Goal: Task Accomplishment & Management: Complete application form

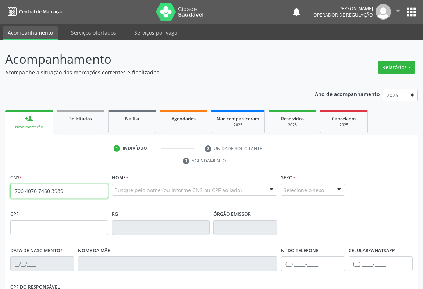
type input "706 4076 7460 3989"
type input "0915773651"
type input "08/[DATE]"
type input "S/N"
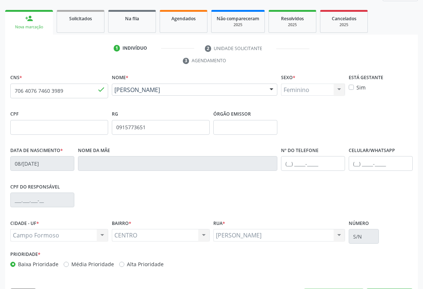
scroll to position [122, 0]
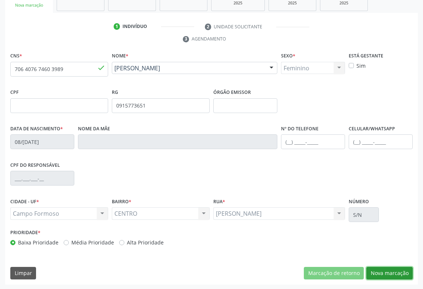
click at [380, 270] on button "Nova marcação" at bounding box center [390, 273] width 46 height 13
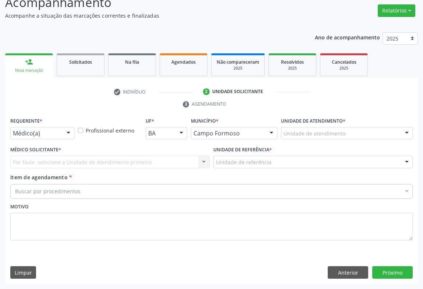
scroll to position [56, 0]
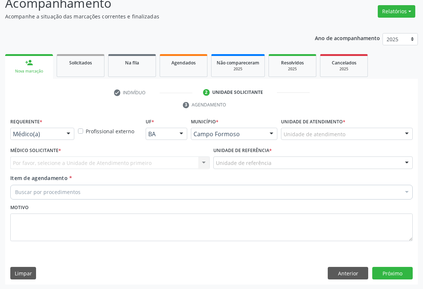
click at [69, 135] on div at bounding box center [68, 134] width 11 height 13
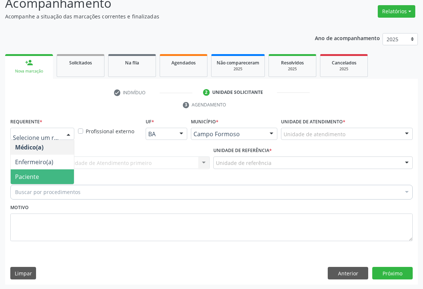
click at [38, 174] on span "Paciente" at bounding box center [27, 177] width 24 height 8
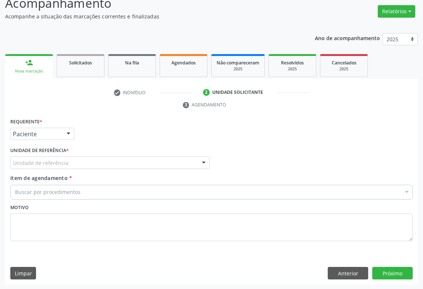
click at [206, 161] on div at bounding box center [203, 163] width 11 height 13
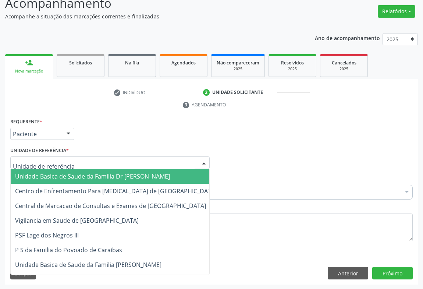
click at [119, 178] on span "Unidade Basica de Saude da Familia Dr [PERSON_NAME]" at bounding box center [92, 176] width 155 height 8
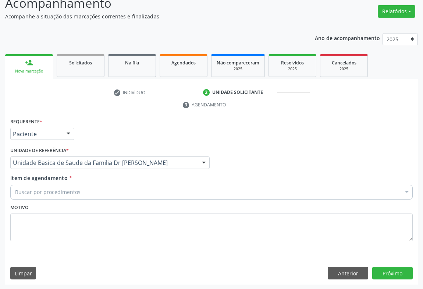
click at [81, 190] on div "Buscar por procedimentos" at bounding box center [211, 192] width 403 height 15
type input "colest"
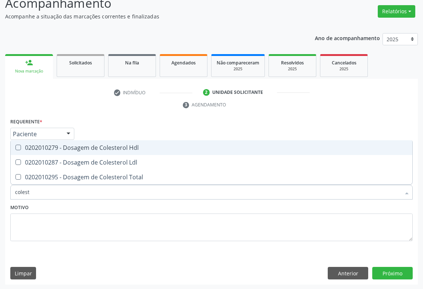
click at [82, 150] on div "0202010279 - Dosagem de Colesterol Hdl" at bounding box center [211, 148] width 393 height 6
checkbox Hdl "true"
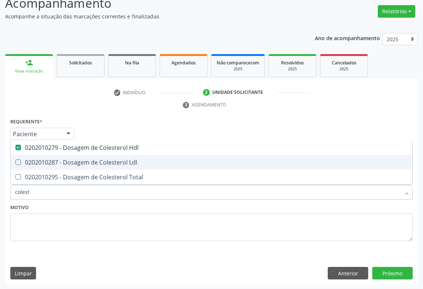
click at [82, 161] on div "0202010287 - Dosagem de Colesterol Ldl" at bounding box center [211, 162] width 393 height 6
checkbox Ldl "true"
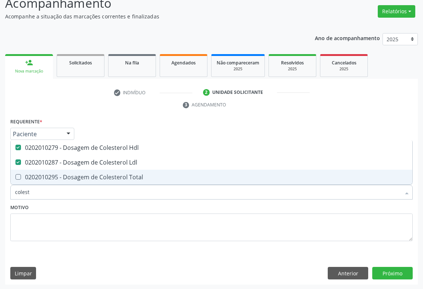
click at [80, 177] on div "0202010295 - Dosagem de Colesterol Total" at bounding box center [211, 177] width 393 height 6
checkbox Total "true"
type input "colest"
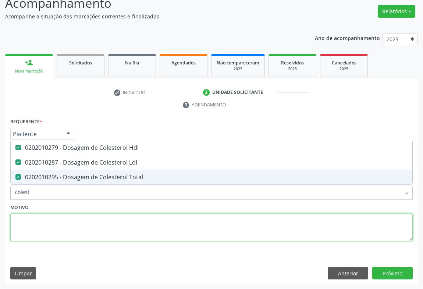
click at [43, 225] on textarea at bounding box center [211, 228] width 403 height 28
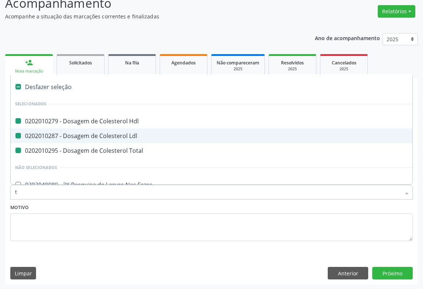
type input "tr"
checkbox Hdl "false"
checkbox Ldl "false"
checkbox Total "false"
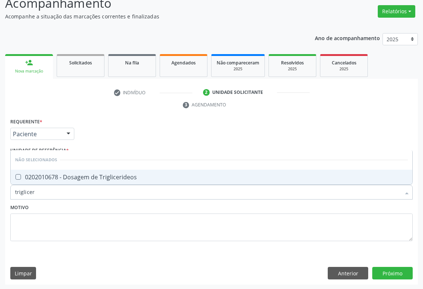
type input "trigliceri"
click at [49, 179] on div "0202010678 - Dosagem de Triglicerideos" at bounding box center [211, 177] width 393 height 6
checkbox Triglicerideos "true"
type input "trigliceri"
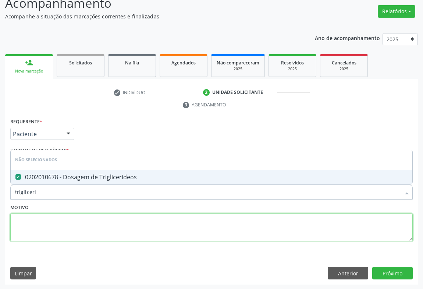
click at [70, 229] on textarea at bounding box center [211, 228] width 403 height 28
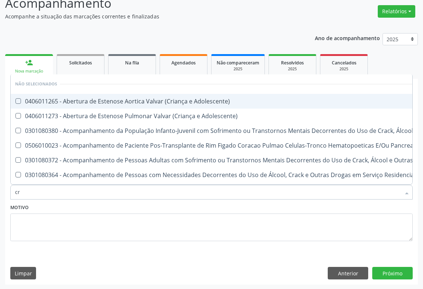
type input "cre"
checkbox Adolescente\) "false"
checkbox \(Uai\)\ "false"
checkbox Pancreas "false"
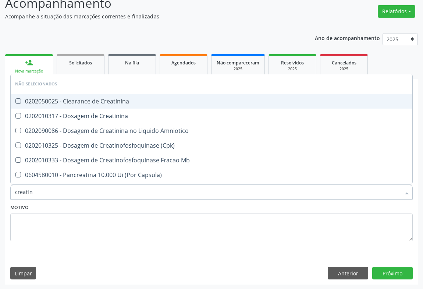
type input "creatini"
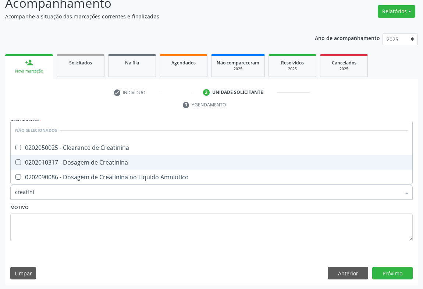
click at [85, 164] on div "0202010317 - Dosagem de Creatinina" at bounding box center [211, 162] width 393 height 6
checkbox Creatinina "true"
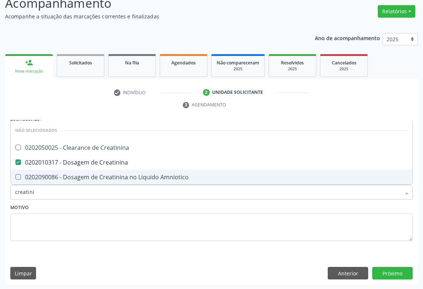
type input "creatini"
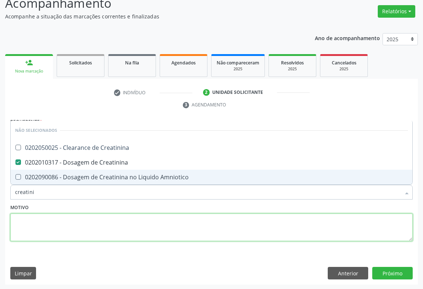
click at [65, 225] on textarea at bounding box center [211, 228] width 403 height 28
checkbox Creatinina "true"
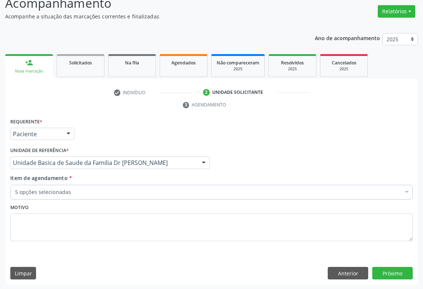
click at [68, 195] on div "5 opções selecionadas" at bounding box center [211, 192] width 403 height 15
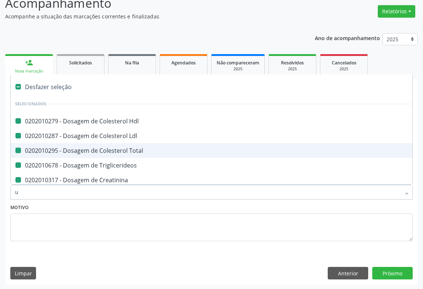
type input "ur"
checkbox Hdl "false"
checkbox Ldl "false"
checkbox Total "false"
checkbox Triglicerideos "false"
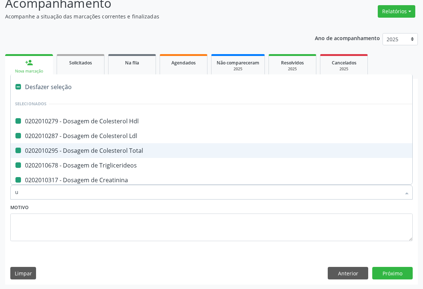
checkbox Creatinina "false"
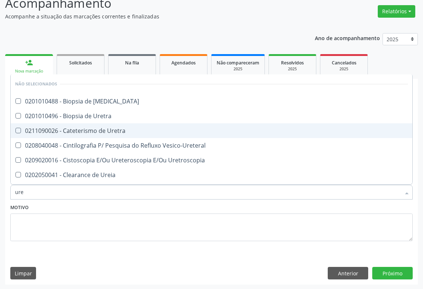
type input "urei"
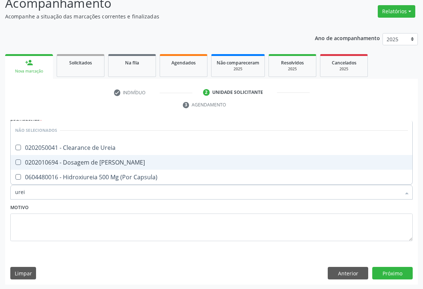
click at [62, 160] on div "0202010694 - Dosagem de Ureia" at bounding box center [211, 162] width 393 height 6
checkbox Ureia "true"
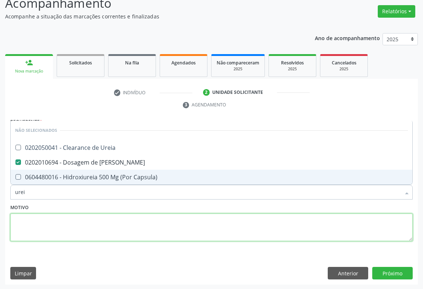
click at [48, 218] on textarea at bounding box center [211, 228] width 403 height 28
checkbox Ureia "true"
checkbox Capsula\) "true"
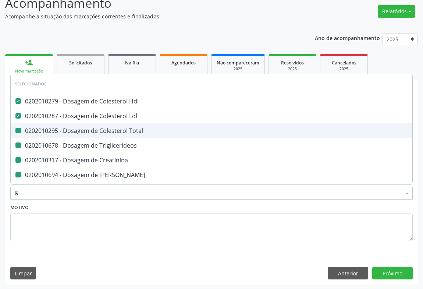
type input "gl"
checkbox Total "false"
checkbox Triglicerideos "false"
checkbox Creatinina "false"
checkbox Ureia "false"
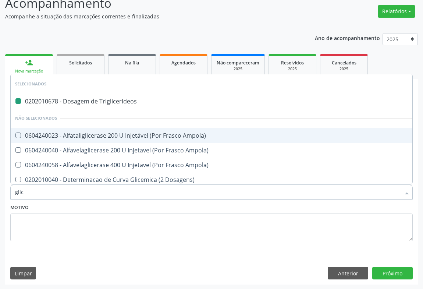
type input "glico"
checkbox Triglicerideos "false"
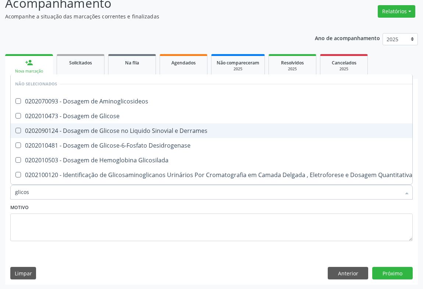
type input "glicose"
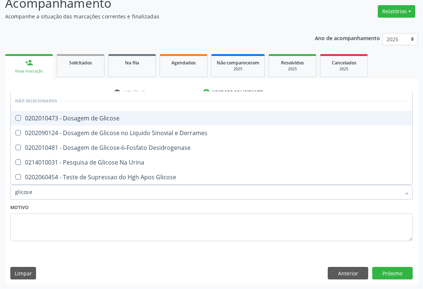
click at [56, 120] on div "0202010473 - Dosagem de Glicose" at bounding box center [211, 118] width 393 height 6
checkbox Glicose "true"
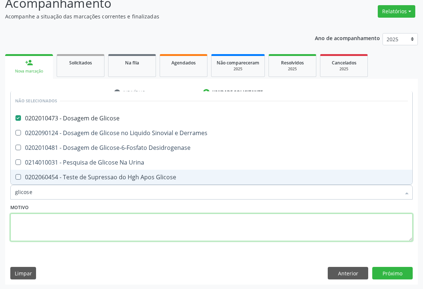
click at [31, 236] on textarea at bounding box center [211, 228] width 403 height 28
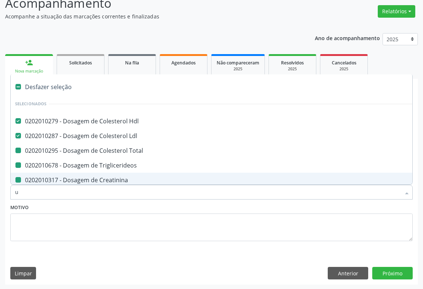
type input "ur"
checkbox Total "false"
checkbox Triglicerideos "false"
checkbox Creatinina "false"
checkbox Ureia "false"
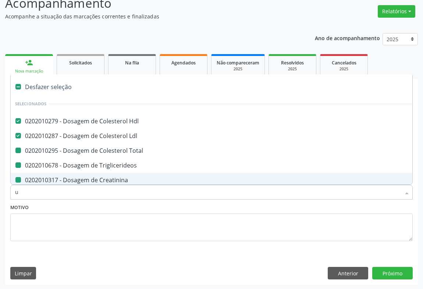
checkbox Glicose "false"
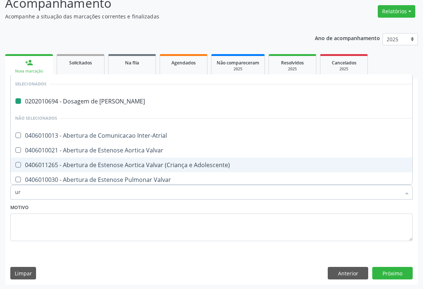
type input "uri"
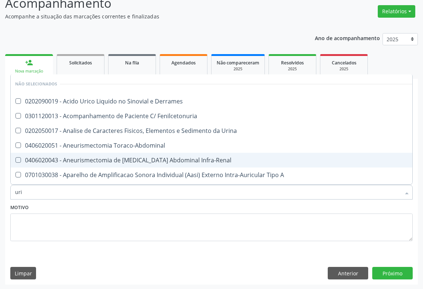
checkbox Derrames "false"
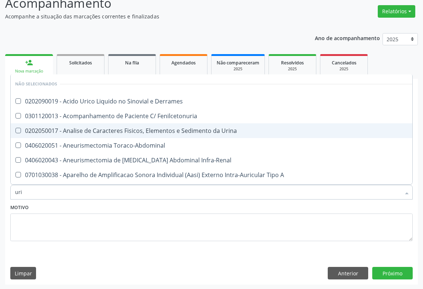
click at [83, 134] on span "0202050017 - Analise de Caracteres Fisicos, Elementos e Sedimento da Urina" at bounding box center [279, 130] width 536 height 15
checkbox Urina "true"
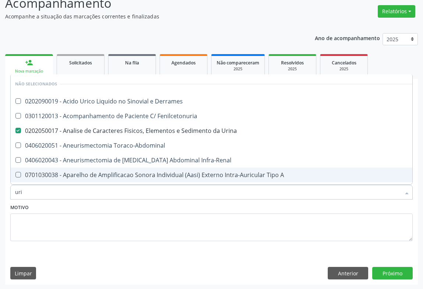
type input "uri"
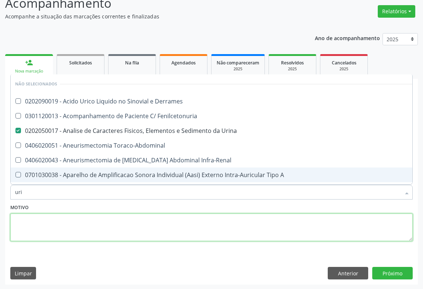
drag, startPoint x: 46, startPoint y: 225, endPoint x: 47, endPoint y: 197, distance: 28.4
click at [46, 225] on textarea at bounding box center [211, 228] width 403 height 28
checkbox Derrames "true"
checkbox Toraco-Abdominal "true"
checkbox Infra-Renal "true"
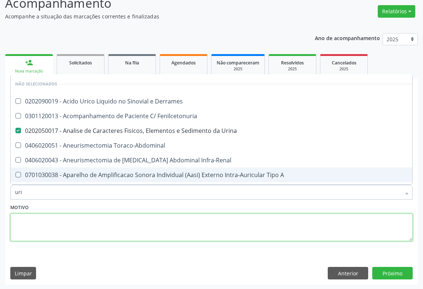
checkbox A "true"
checkbox B "true"
checkbox C "true"
checkbox Fenilcetonuria "true"
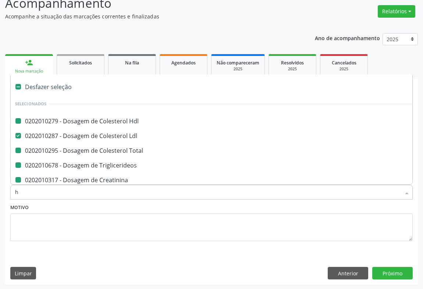
type input "he"
checkbox Hdl "false"
checkbox Total "false"
checkbox Triglicerideos "false"
checkbox Creatinina "false"
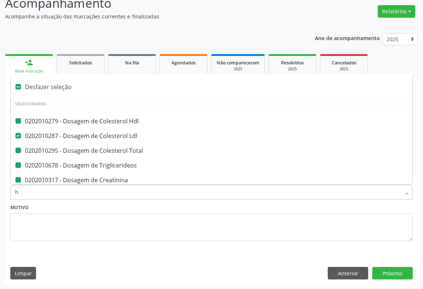
checkbox Ureia "false"
checkbox Glicose "false"
checkbox Urina "false"
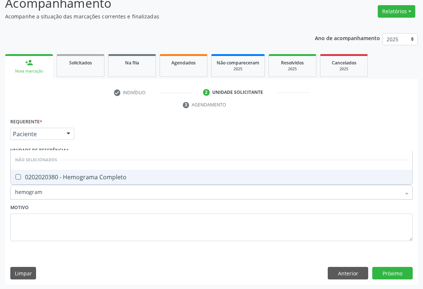
type input "hemograma"
click at [21, 181] on span "0202020380 - Hemograma Completo" at bounding box center [212, 177] width 402 height 15
checkbox Completo "true"
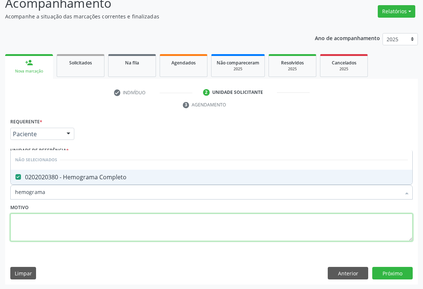
click at [24, 218] on textarea at bounding box center [211, 228] width 403 height 28
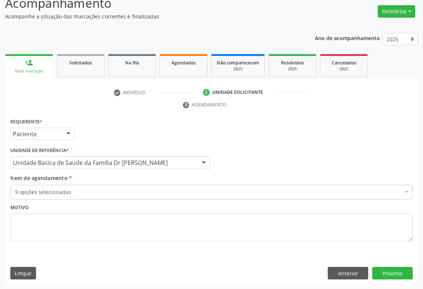
click at [24, 195] on div "9 opções selecionadas" at bounding box center [211, 192] width 403 height 15
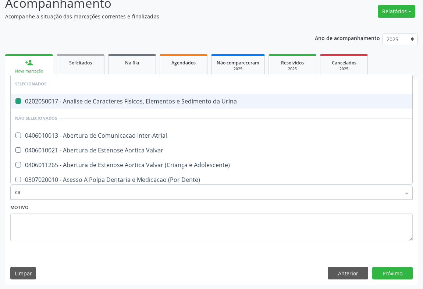
type input "cal"
checkbox Urina "false"
checkbox Inter-Atrial "false"
checkbox Valvar "false"
checkbox Adolescente\) "false"
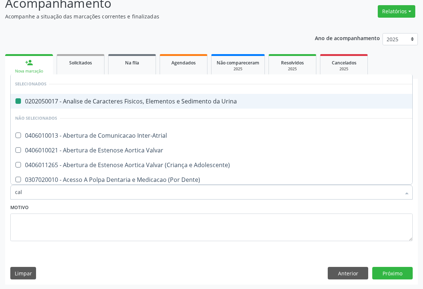
checkbox Dente\) "false"
checkbox Capsula\) "false"
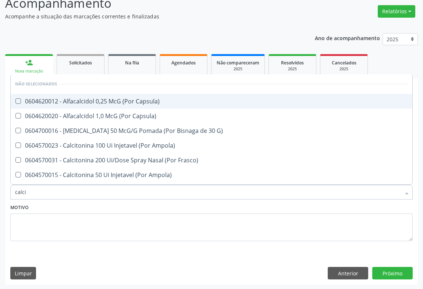
type input "calcio"
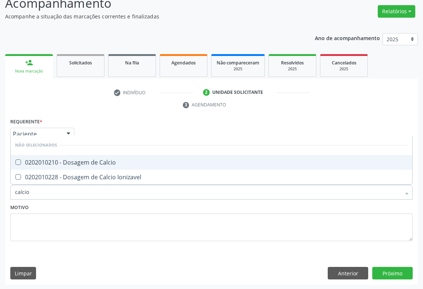
click at [91, 159] on div "0202010210 - Dosagem de Calcio" at bounding box center [211, 162] width 393 height 6
checkbox Calcio "true"
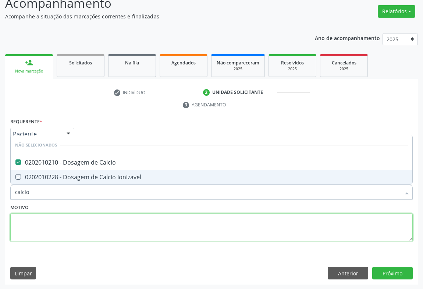
click at [77, 224] on textarea at bounding box center [211, 228] width 403 height 28
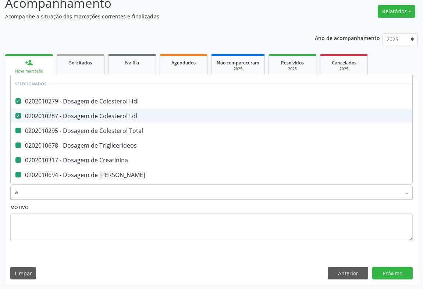
type input "ac"
checkbox Total "false"
checkbox Triglicerideos "false"
checkbox Creatinina "false"
checkbox Ureia "false"
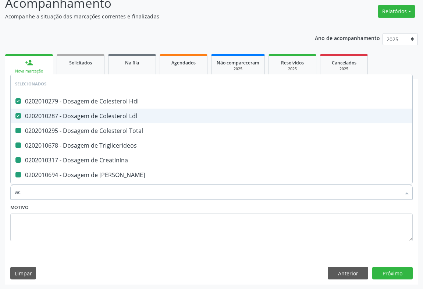
checkbox Glicose "false"
checkbox Urina "false"
checkbox Completo "false"
checkbox Calcio "false"
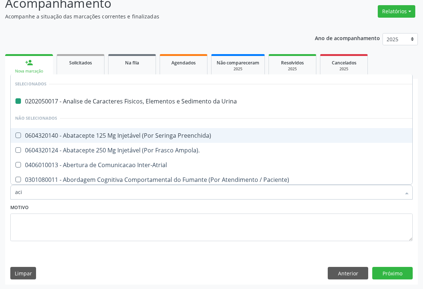
type input "acid"
checkbox Urina "false"
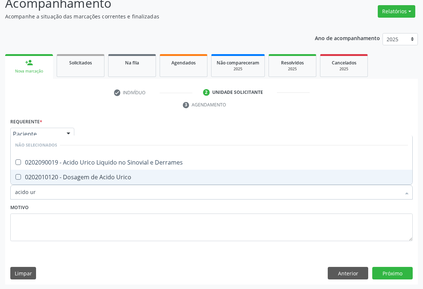
type input "acido uri"
click at [107, 178] on div "0202010120 - Dosagem de Acido Urico" at bounding box center [211, 177] width 393 height 6
checkbox Urico "true"
click at [380, 271] on button "Próximo" at bounding box center [393, 273] width 41 height 13
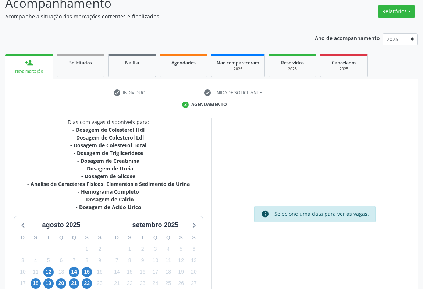
scroll to position [120, 0]
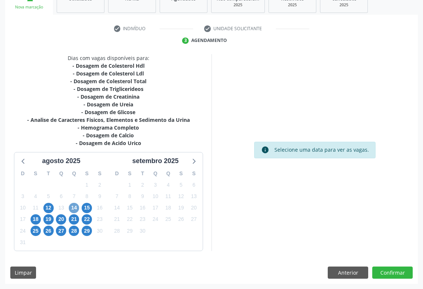
click at [76, 208] on span "14" at bounding box center [74, 208] width 10 height 10
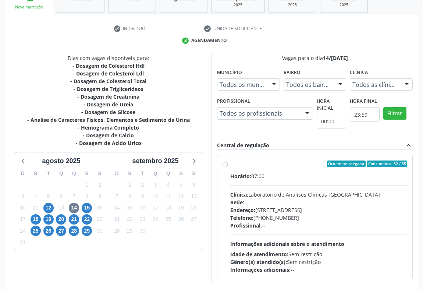
click at [231, 164] on label "Ordem de chegada Consumidos: 32 / 35 Horário: 07:00 Clínica: Laboratorio de Ana…" at bounding box center [319, 217] width 177 height 113
click at [228, 164] on input "Ordem de chegada Consumidos: 32 / 35 Horário: 07:00 Clínica: Laboratorio de Ana…" at bounding box center [225, 164] width 5 height 7
radio input "true"
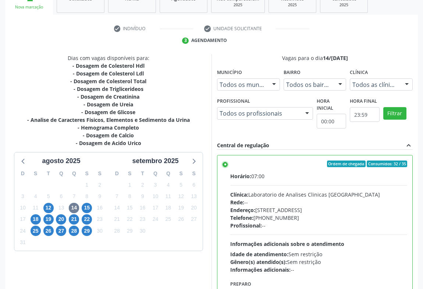
scroll to position [166, 0]
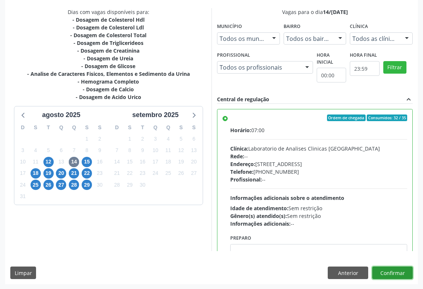
click at [384, 269] on button "Confirmar" at bounding box center [393, 273] width 41 height 13
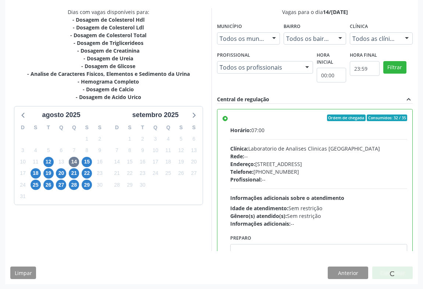
scroll to position [0, 0]
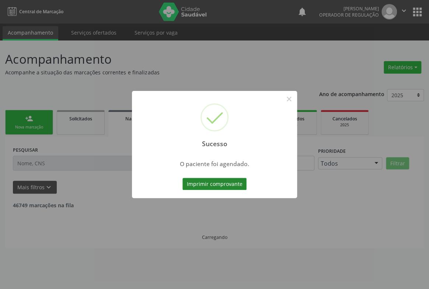
click at [218, 187] on button "Imprimir comprovante" at bounding box center [214, 184] width 64 height 13
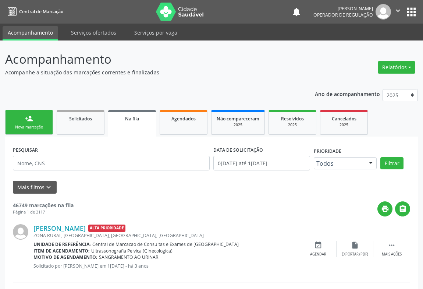
click at [44, 118] on link "person_add Nova marcação" at bounding box center [29, 122] width 48 height 25
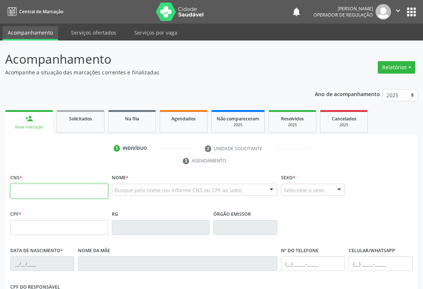
click at [32, 190] on input "text" at bounding box center [59, 191] width 98 height 15
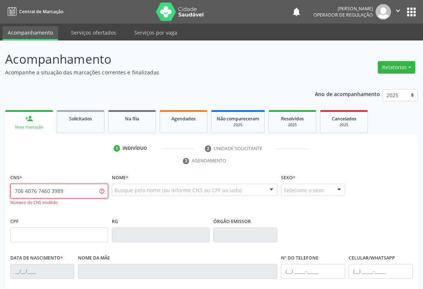
type input "706 4076 7460 3989"
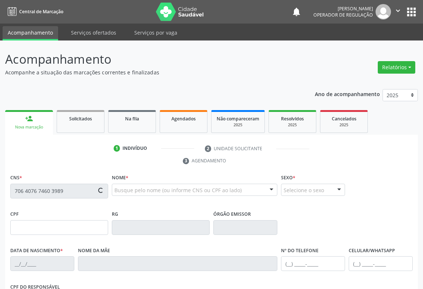
type input "0915773651"
type input "08/05/1961"
type input "029.622.315-86"
type input "S/N"
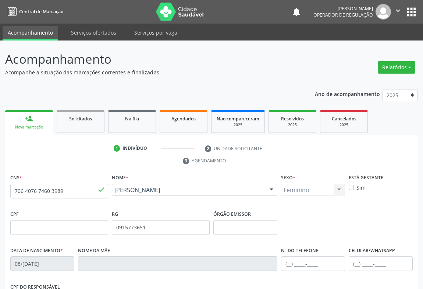
scroll to position [122, 0]
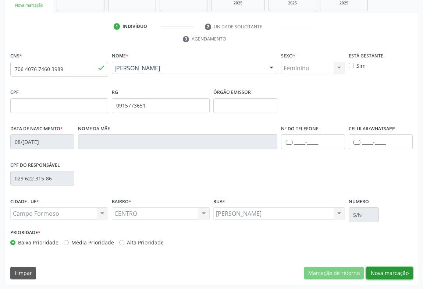
click at [377, 272] on button "Nova marcação" at bounding box center [390, 273] width 46 height 13
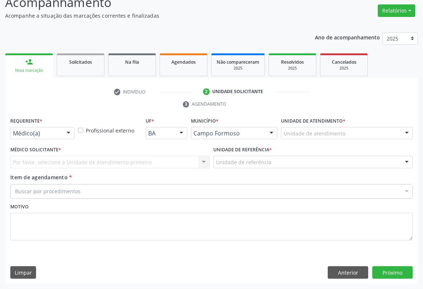
scroll to position [56, 0]
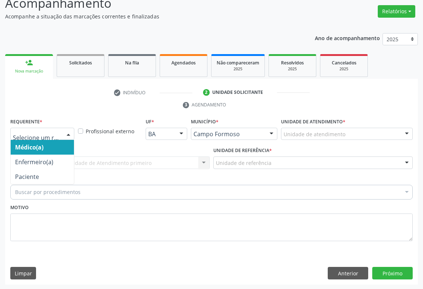
click at [70, 131] on div at bounding box center [68, 134] width 11 height 13
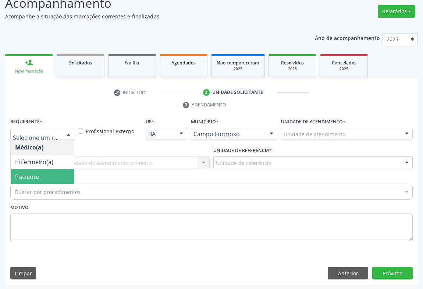
click at [32, 173] on span "Paciente" at bounding box center [27, 177] width 24 height 8
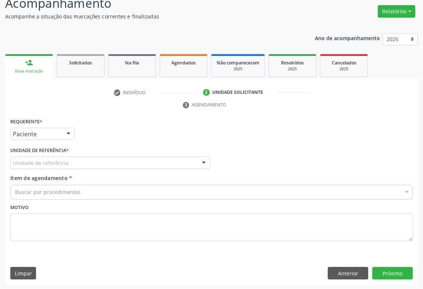
click at [206, 160] on div at bounding box center [203, 163] width 11 height 13
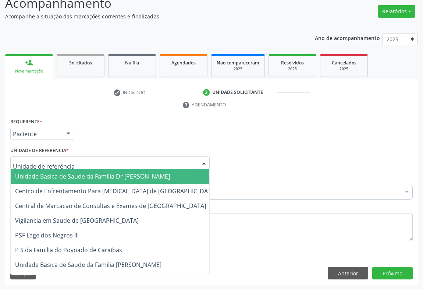
click at [170, 173] on span "Unidade Basica de Saude da Familia Dr [PERSON_NAME]" at bounding box center [116, 176] width 211 height 15
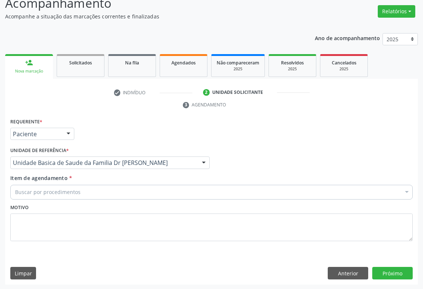
click at [134, 191] on div "Buscar por procedimentos" at bounding box center [211, 192] width 403 height 15
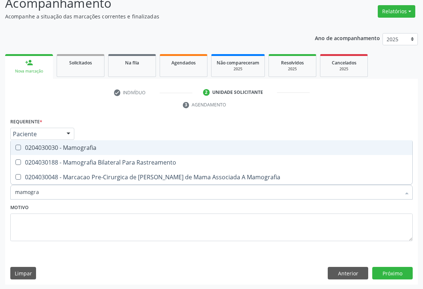
type input "mamograf"
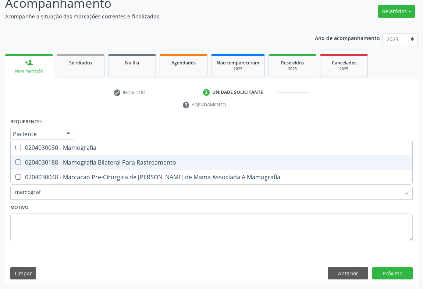
click at [138, 159] on div "0204030188 - Mamografia Bilateral Para Rastreamento" at bounding box center [211, 162] width 393 height 6
checkbox Rastreamento "true"
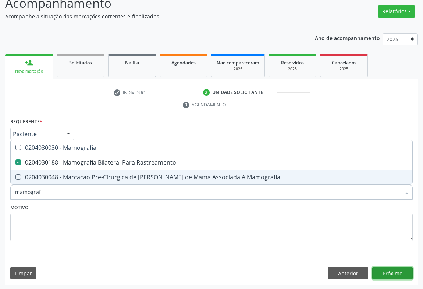
click at [396, 268] on button "Próximo" at bounding box center [393, 273] width 41 height 13
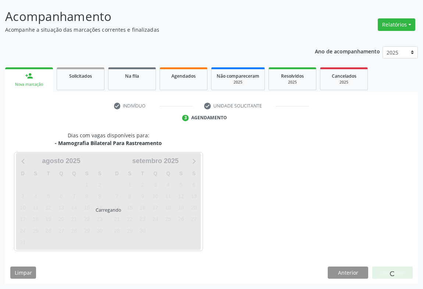
scroll to position [42, 0]
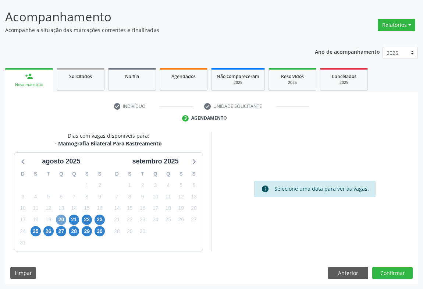
click at [61, 222] on span "20" at bounding box center [61, 220] width 10 height 10
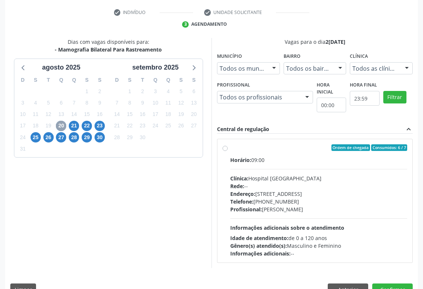
scroll to position [144, 0]
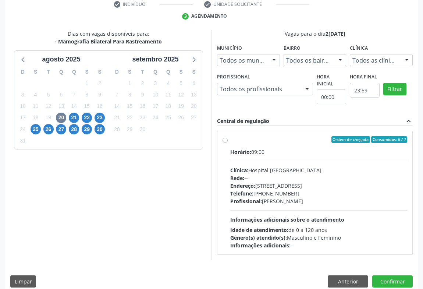
click at [231, 140] on label "Ordem de chegada Consumidos: 6 / 7 Horário: 09:00 Clínica: Hospital Sao Francis…" at bounding box center [319, 192] width 177 height 113
click at [226, 140] on input "Ordem de chegada Consumidos: 6 / 7 Horário: 09:00 Clínica: Hospital Sao Francis…" at bounding box center [225, 139] width 5 height 7
radio input "true"
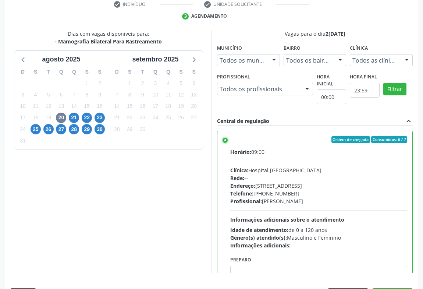
scroll to position [166, 0]
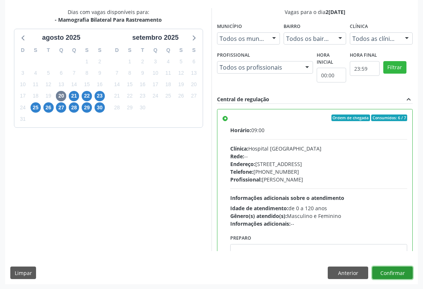
click at [387, 269] on button "Confirmar" at bounding box center [393, 273] width 41 height 13
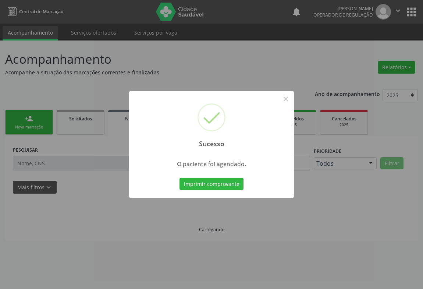
scroll to position [0, 0]
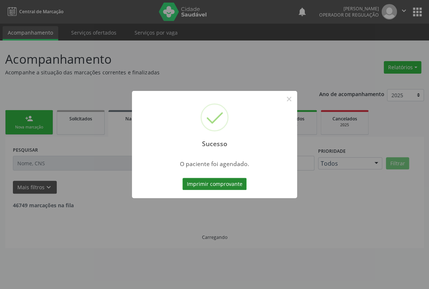
click at [218, 184] on button "Imprimir comprovante" at bounding box center [214, 184] width 64 height 13
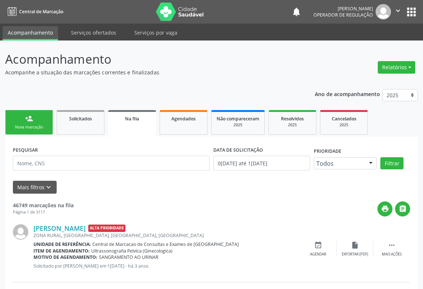
click at [29, 126] on div "Nova marcação" at bounding box center [29, 127] width 37 height 6
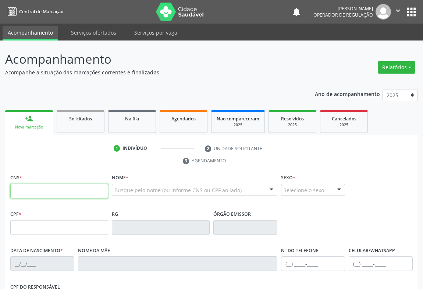
click at [35, 189] on input "text" at bounding box center [59, 191] width 98 height 15
type input "700 0082 2347 3806"
type input "0536837651"
type input "[DATE]"
type input "[PHONE_NUMBER]"
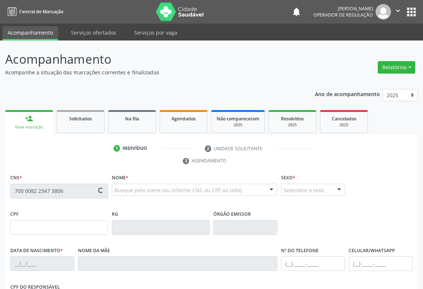
type input "[PHONE_NUMBER]"
type input "S/N"
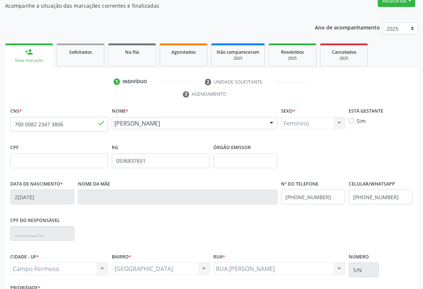
scroll to position [122, 0]
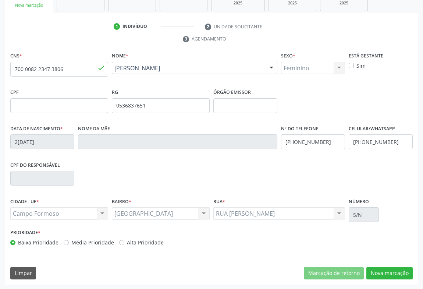
click at [366, 267] on div "Marcação de retorno Nova marcação" at bounding box center [358, 273] width 109 height 13
click at [376, 269] on button "Nova marcação" at bounding box center [390, 273] width 46 height 13
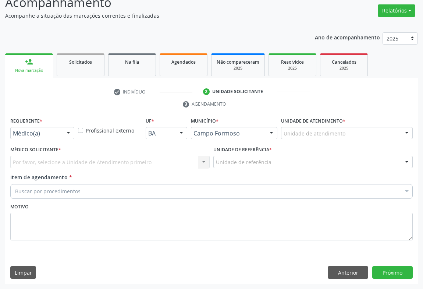
scroll to position [56, 0]
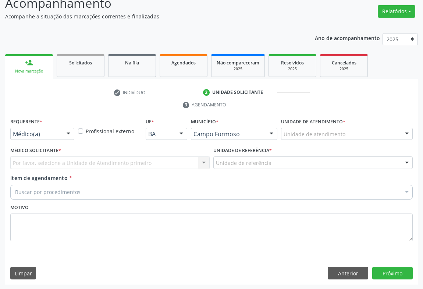
click at [68, 133] on div at bounding box center [68, 134] width 11 height 13
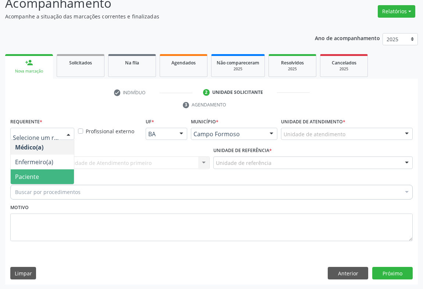
click at [35, 176] on span "Paciente" at bounding box center [27, 177] width 24 height 8
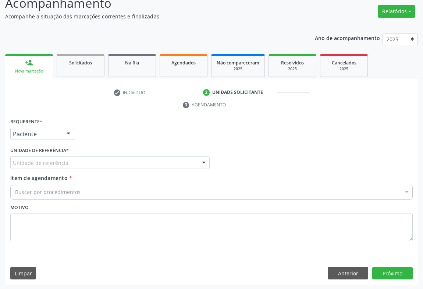
drag, startPoint x: 206, startPoint y: 161, endPoint x: 184, endPoint y: 167, distance: 23.4
click at [204, 162] on div at bounding box center [203, 163] width 11 height 13
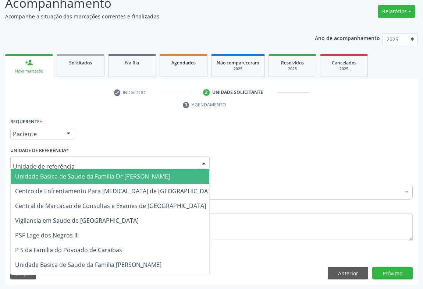
drag, startPoint x: 152, startPoint y: 174, endPoint x: 126, endPoint y: 185, distance: 28.4
click at [150, 175] on span "Unidade Basica de Saude da Familia Dr [PERSON_NAME]" at bounding box center [92, 176] width 155 height 8
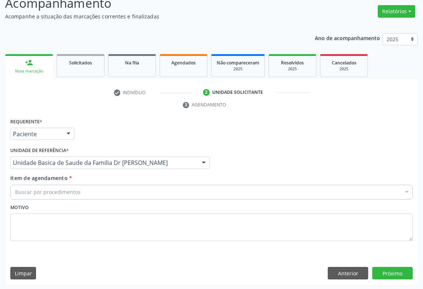
click at [102, 196] on div "Buscar por procedimentos" at bounding box center [211, 192] width 403 height 15
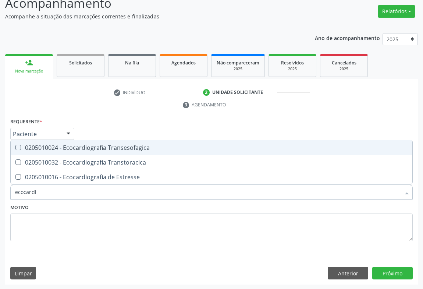
type input "ecocardio"
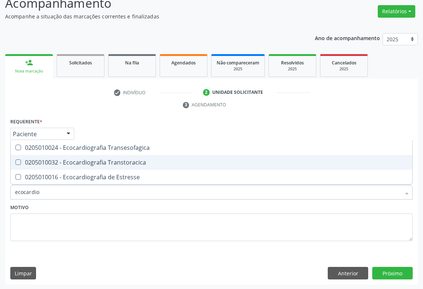
click at [66, 164] on div "0205010032 - Ecocardiografia Transtoracica" at bounding box center [211, 162] width 393 height 6
checkbox Transtoracica "true"
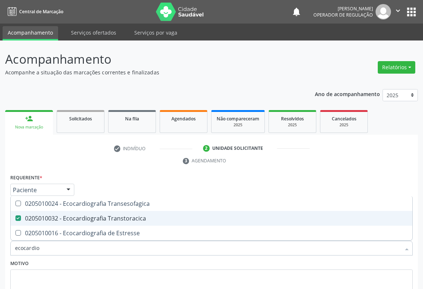
scroll to position [56, 0]
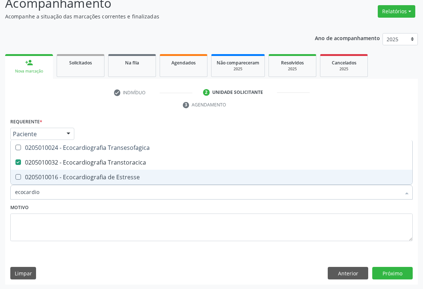
type input "ecocardio"
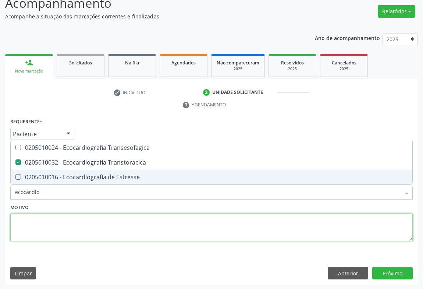
click at [33, 220] on textarea at bounding box center [211, 228] width 403 height 28
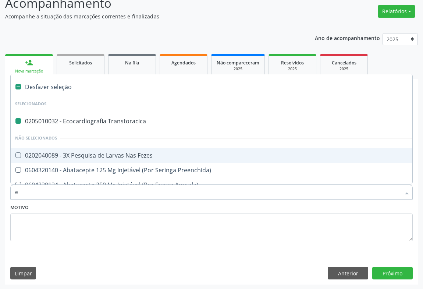
type input "es"
checkbox Transtoracica "false"
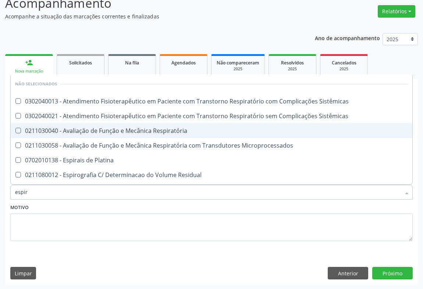
type input "espiro"
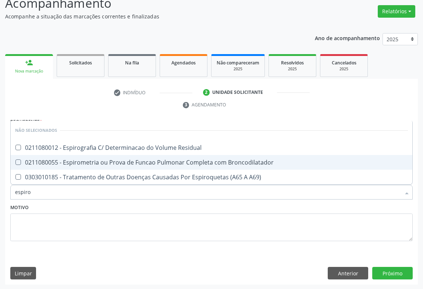
click at [132, 159] on div "0211080055 - Espirometria ou Prova de Funcao Pulmonar Completa com Broncodilata…" at bounding box center [211, 162] width 393 height 6
checkbox Broncodilatador "true"
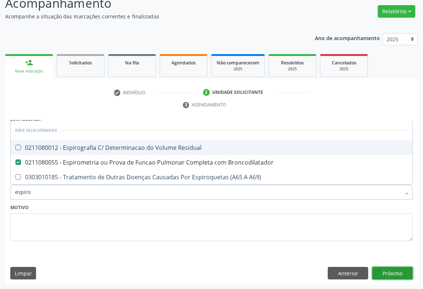
click at [373, 270] on button "Próximo" at bounding box center [393, 273] width 41 height 13
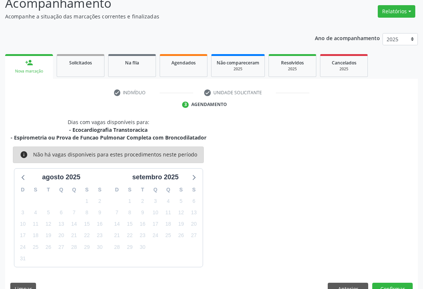
scroll to position [72, 0]
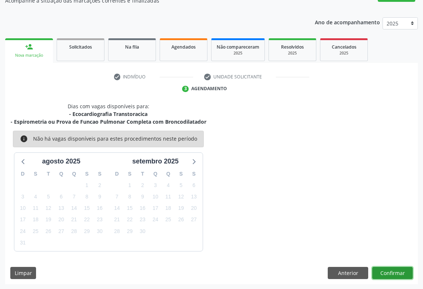
click at [379, 273] on button "Confirmar" at bounding box center [393, 273] width 41 height 13
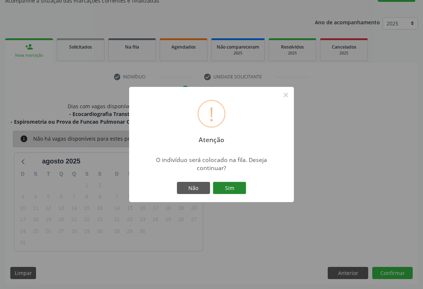
click at [231, 189] on button "Sim" at bounding box center [229, 188] width 33 height 13
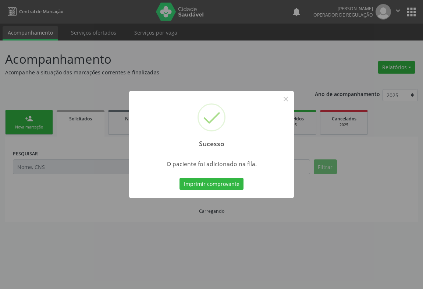
scroll to position [0, 0]
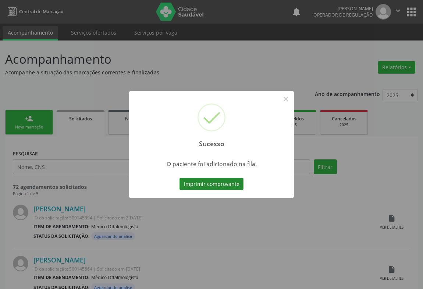
click at [213, 185] on button "Imprimir comprovante" at bounding box center [212, 184] width 64 height 13
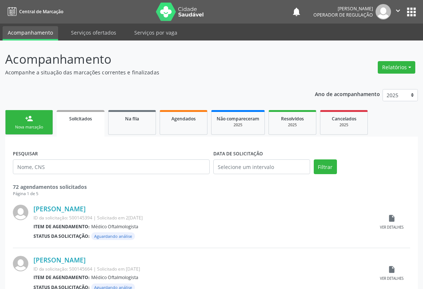
click at [32, 116] on div "person_add" at bounding box center [29, 119] width 8 height 8
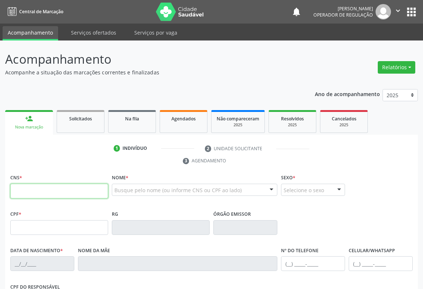
click at [16, 184] on input "text" at bounding box center [59, 191] width 98 height 15
click at [18, 195] on input "text" at bounding box center [59, 191] width 98 height 15
type input "707 6022 2730 0996"
type input "0842350632"
type input "07/[DATE]"
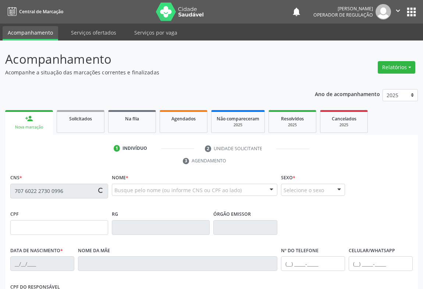
type input "SN"
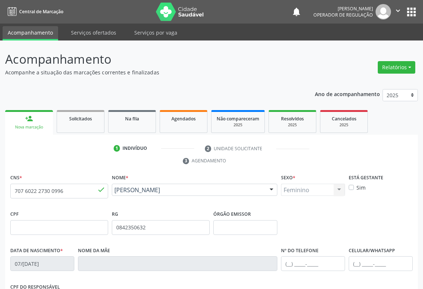
scroll to position [122, 0]
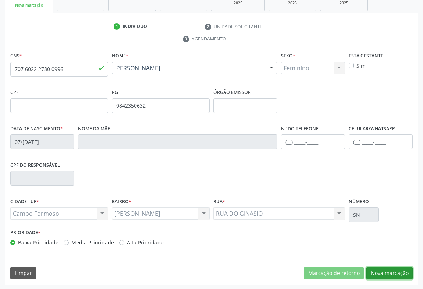
click at [375, 268] on button "Nova marcação" at bounding box center [390, 273] width 46 height 13
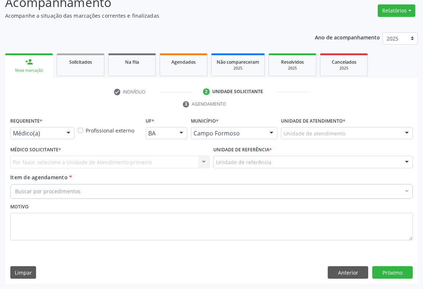
scroll to position [56, 0]
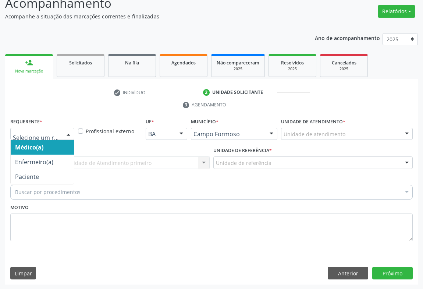
click at [69, 136] on div at bounding box center [68, 134] width 11 height 13
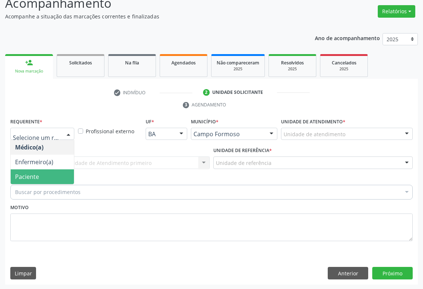
click at [52, 176] on span "Paciente" at bounding box center [42, 176] width 63 height 15
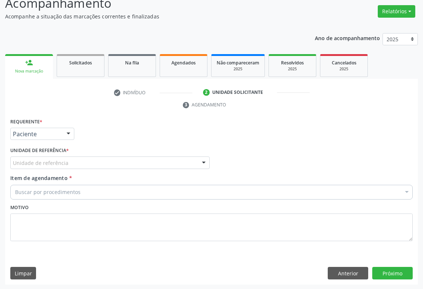
click at [203, 165] on div at bounding box center [203, 163] width 11 height 13
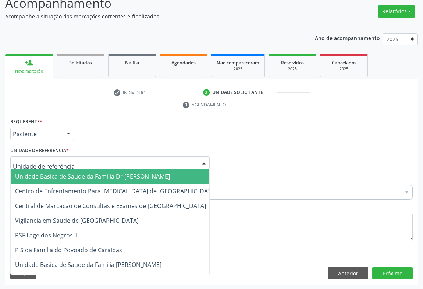
click at [180, 180] on span "Unidade Basica de Saude da Familia Dr [PERSON_NAME]" at bounding box center [116, 176] width 211 height 15
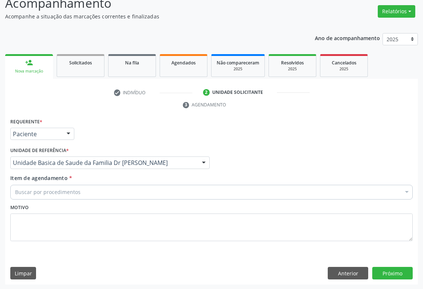
click at [164, 190] on div "Buscar por procedimentos" at bounding box center [211, 192] width 403 height 15
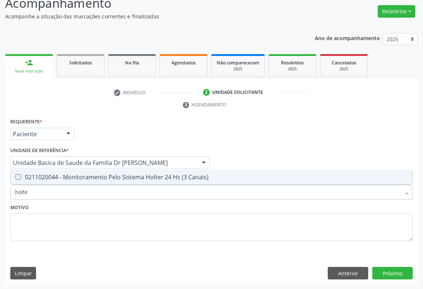
type input "holter"
click at [139, 182] on span "0211020044 - Monitoramento Pelo Sistema Holter 24 Hs (3 Canais)" at bounding box center [212, 177] width 402 height 15
checkbox Canais\) "true"
type input "holter"
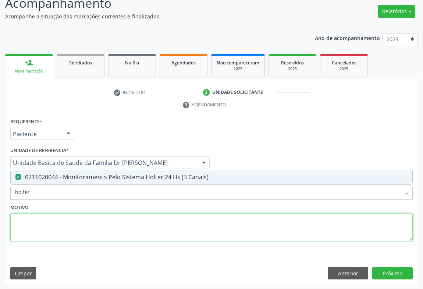
click at [113, 228] on textarea at bounding box center [211, 228] width 403 height 28
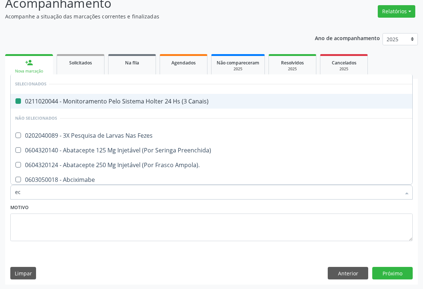
type input "eco"
checkbox Canais\) "false"
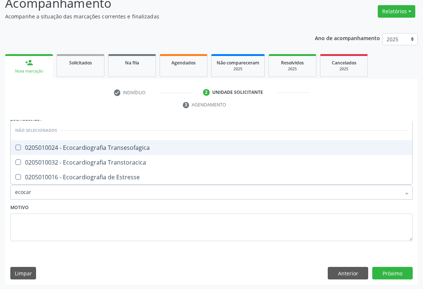
type input "ecocard"
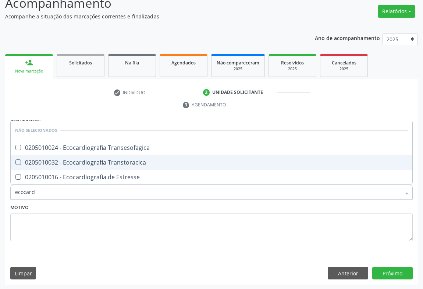
click at [99, 163] on div "0205010032 - Ecocardiografia Transtoracica" at bounding box center [211, 162] width 393 height 6
checkbox Transtoracica "true"
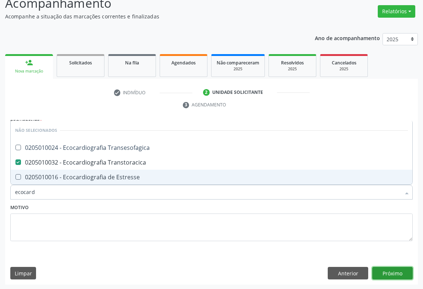
click at [387, 269] on button "Próximo" at bounding box center [393, 273] width 41 height 13
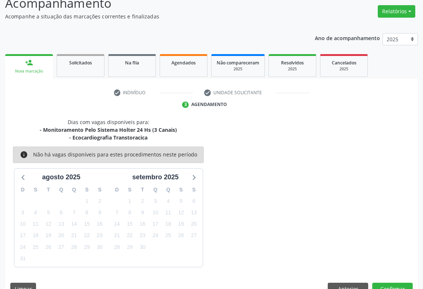
scroll to position [72, 0]
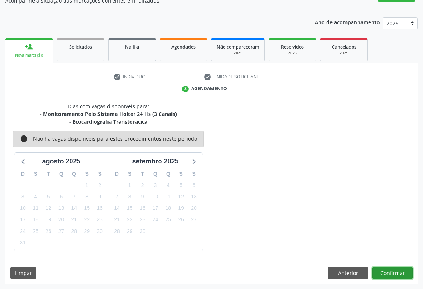
click at [376, 270] on button "Confirmar" at bounding box center [393, 273] width 41 height 13
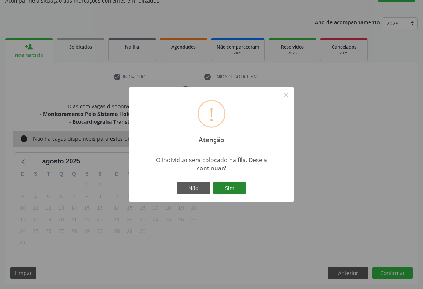
click at [225, 186] on button "Sim" at bounding box center [229, 188] width 33 height 13
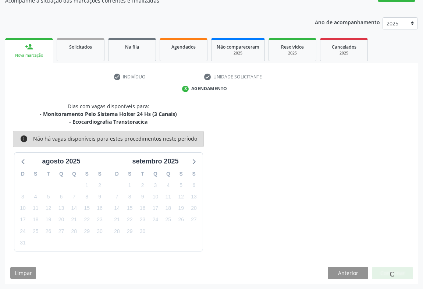
scroll to position [0, 0]
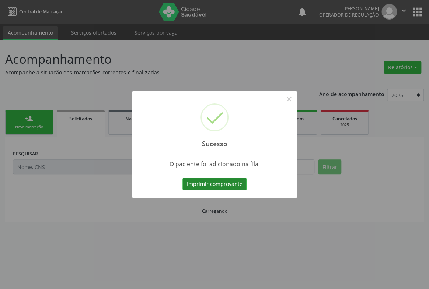
click at [226, 180] on button "Imprimir comprovante" at bounding box center [214, 184] width 64 height 13
